Goal: Task Accomplishment & Management: Manage account settings

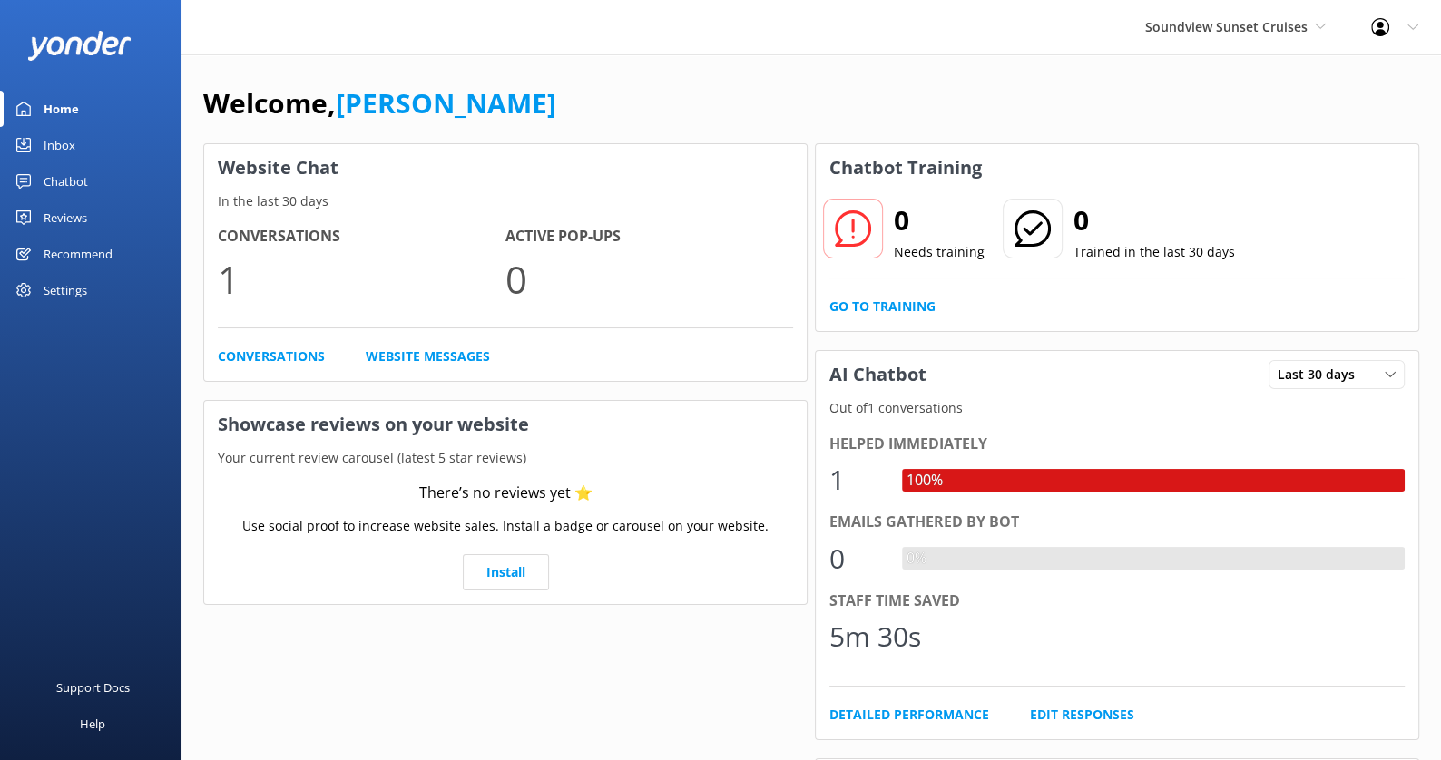
click at [82, 288] on div "Settings" at bounding box center [66, 290] width 44 height 36
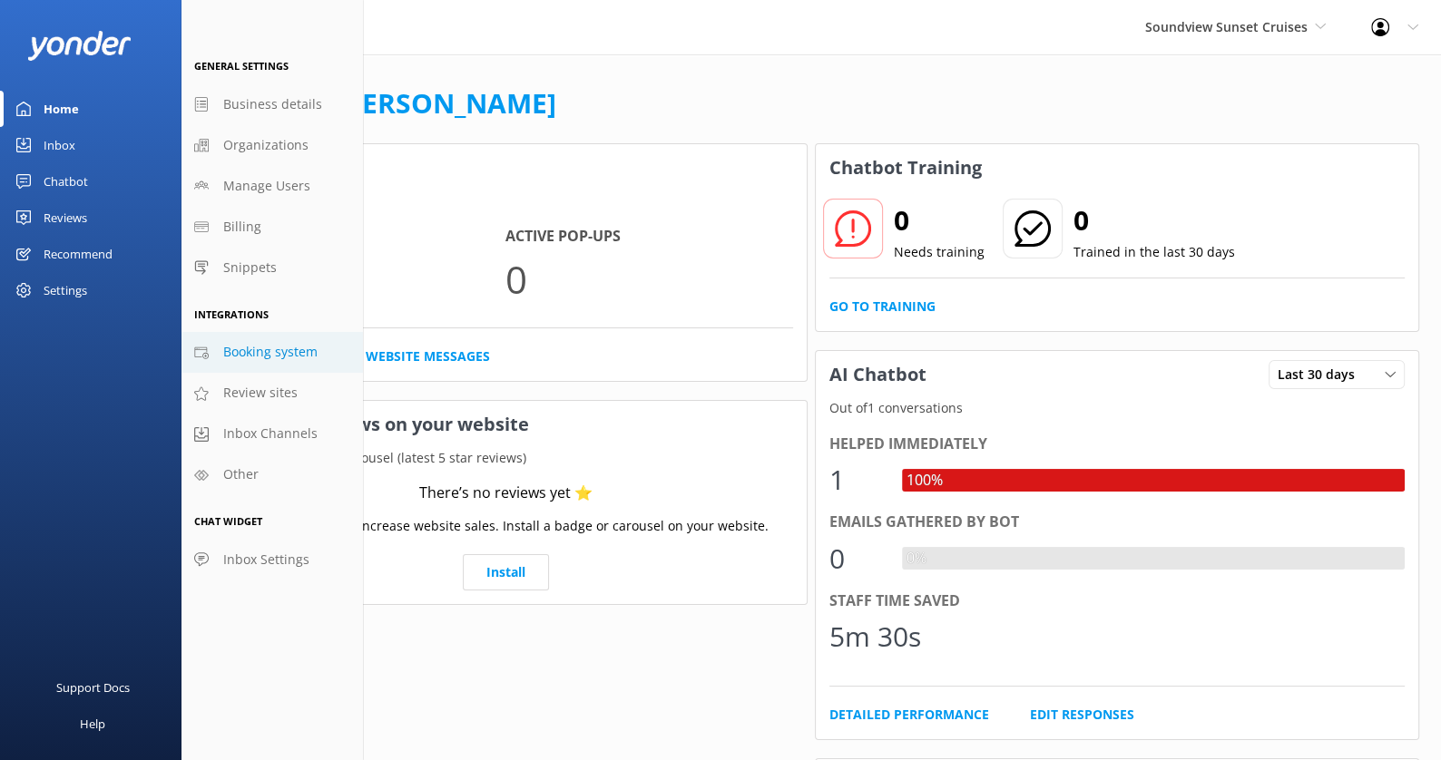
click at [285, 342] on span "Booking system" at bounding box center [270, 352] width 94 height 20
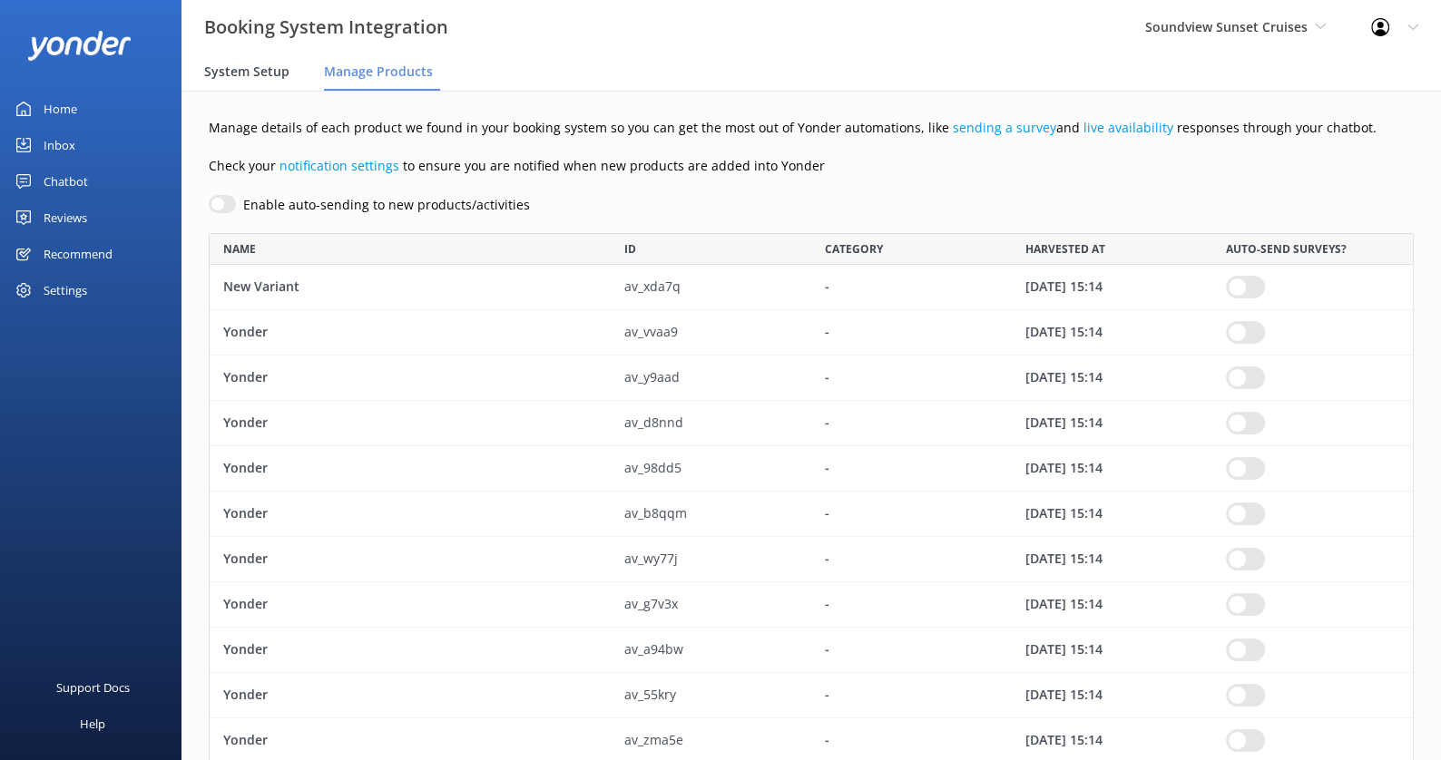
click at [254, 80] on span "System Setup" at bounding box center [246, 72] width 85 height 18
